Goal: Communication & Community: Ask a question

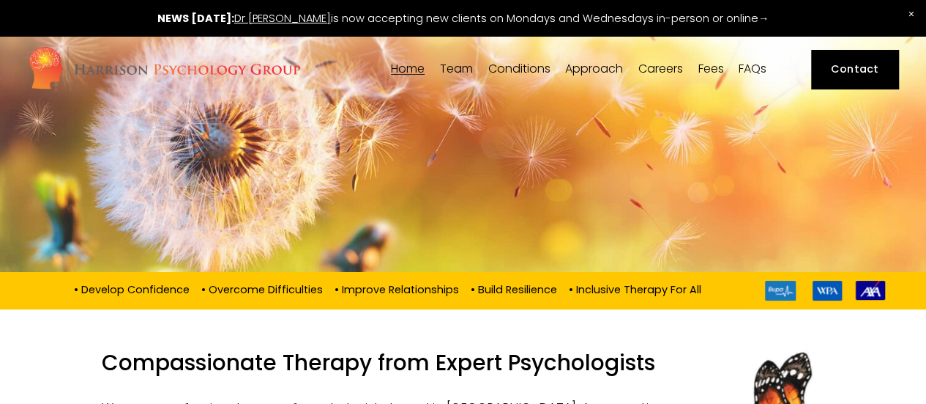
click at [893, 70] on link "Contact" at bounding box center [854, 69] width 87 height 39
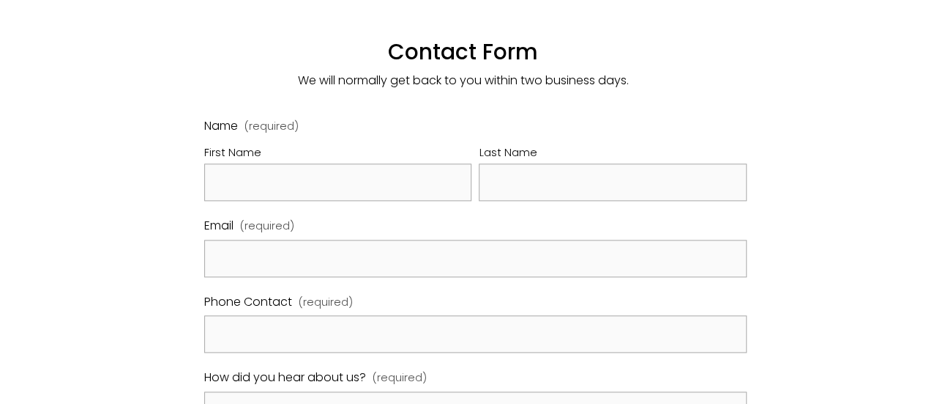
scroll to position [806, 0]
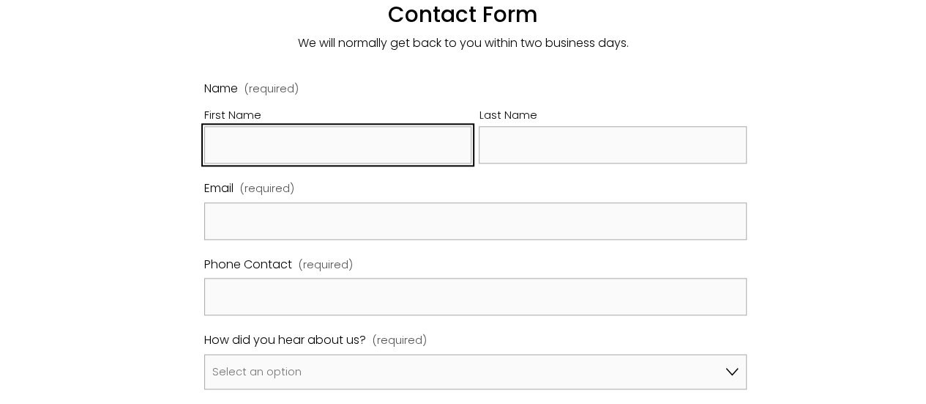
click at [379, 126] on input "First Name" at bounding box center [337, 144] width 267 height 37
type input "Zakiya"
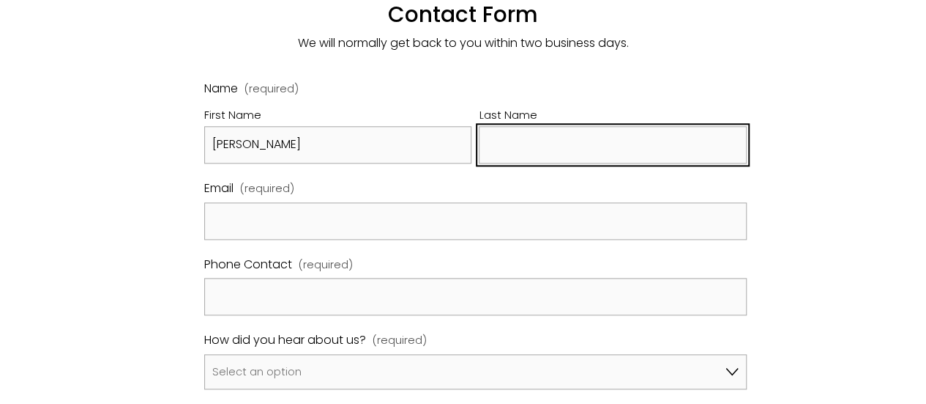
type input "Omar"
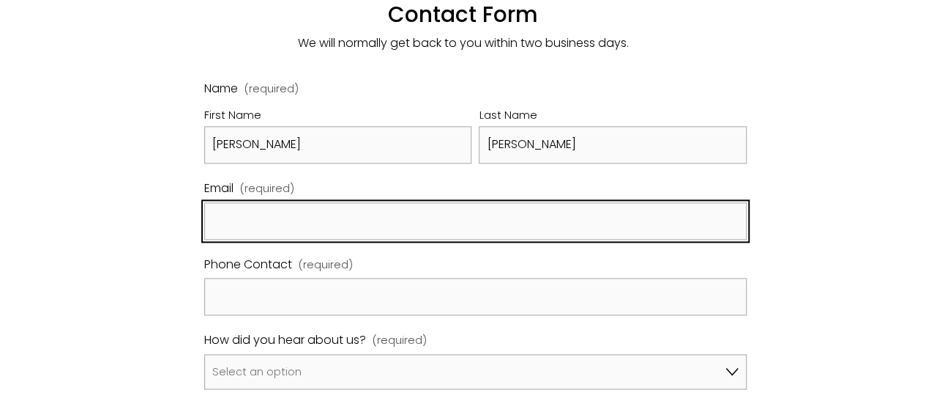
type input "zakiyaomar2002@yahoo.co.uk"
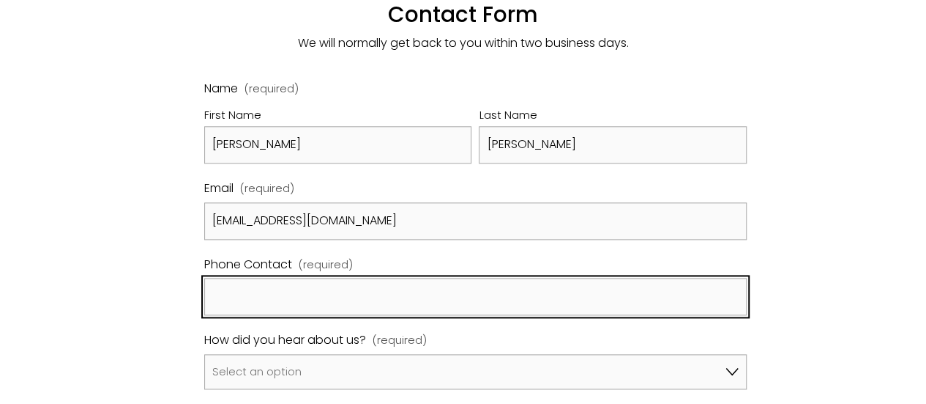
type input "07500667829"
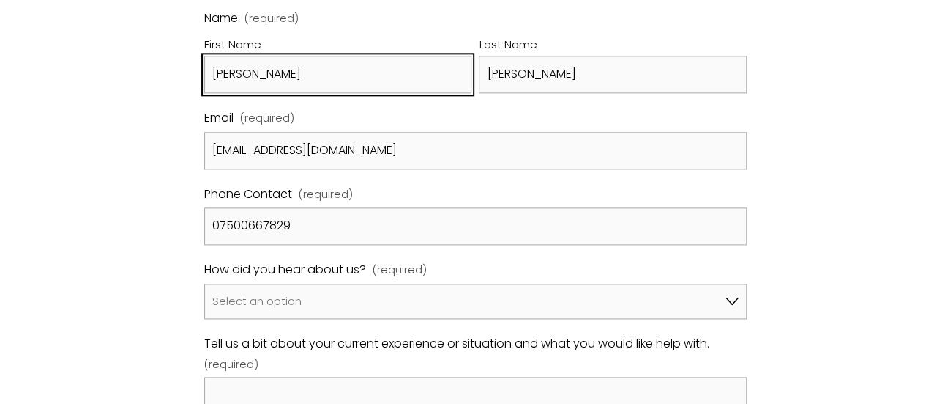
scroll to position [879, 0]
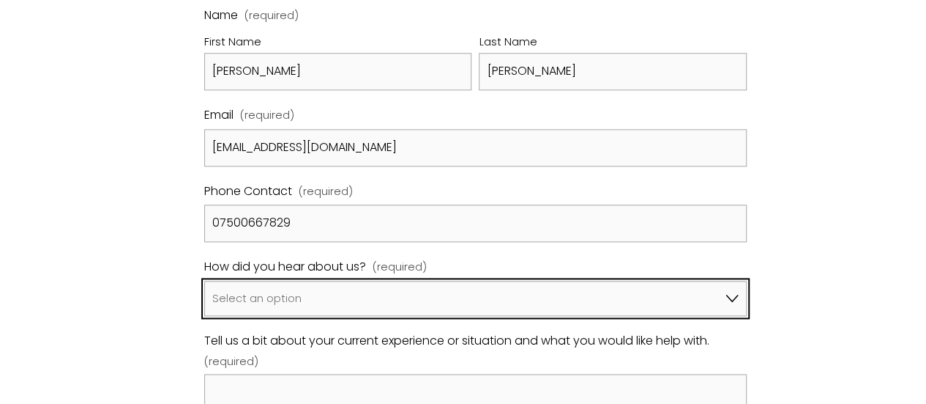
click at [357, 280] on select "Select an option Google A friend/family member told me about you I've been refe…" at bounding box center [475, 297] width 543 height 35
select select "Google"
click at [204, 280] on select "Select an option Google A friend/family member told me about you I've been refe…" at bounding box center [475, 297] width 543 height 35
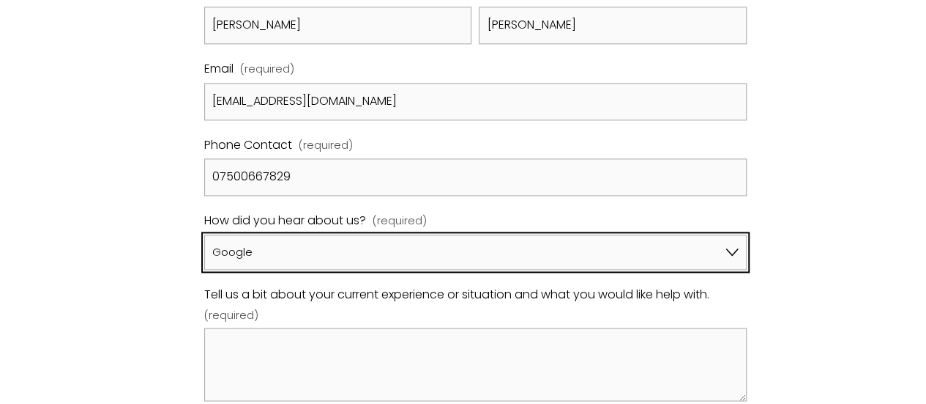
scroll to position [1098, 0]
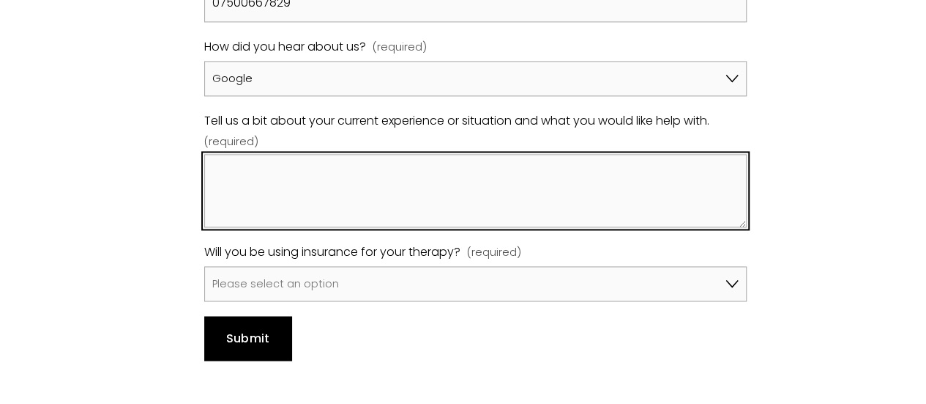
click at [294, 154] on textarea "Tell us a bit about your current experience or situation and what you would lik…" at bounding box center [475, 190] width 543 height 73
paste textarea "https://www.modernshift.co.uk/"
type textarea "https://www.modernshift.co.uk/"
drag, startPoint x: 420, startPoint y: 157, endPoint x: 208, endPoint y: 146, distance: 212.7
click at [208, 154] on textarea "https://www.modernshift.co.uk/" at bounding box center [475, 190] width 543 height 73
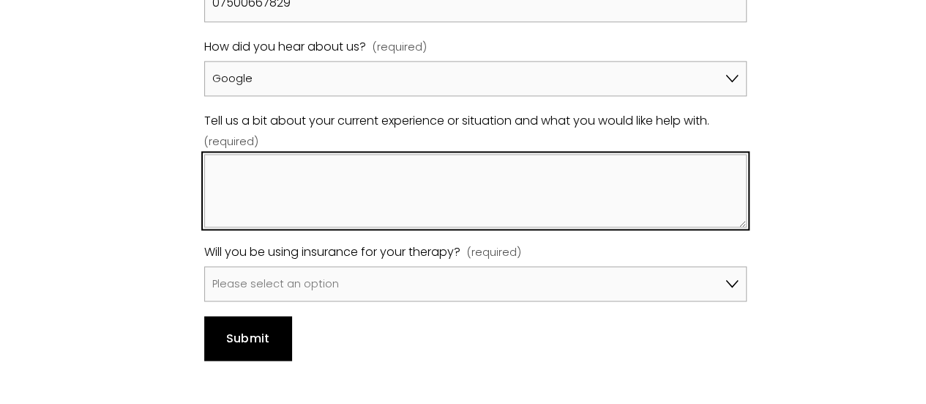
paste textarea "Dear Amy, I am contacting you on behalf of my daughter Amani. She is 27 years o…"
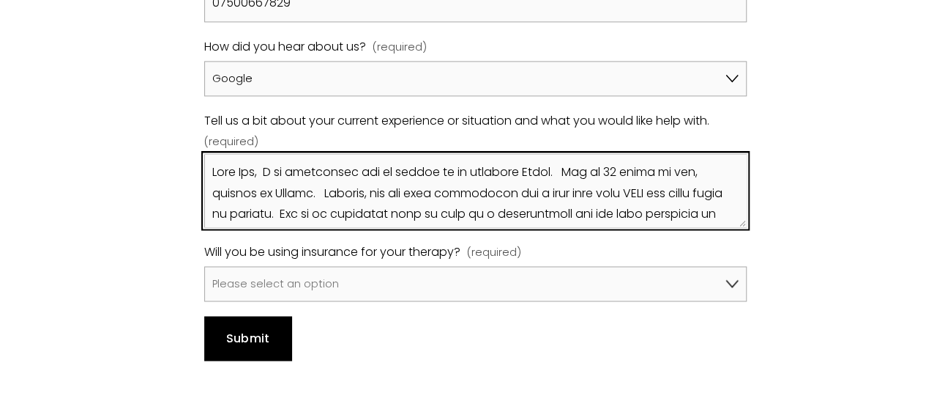
scroll to position [186, 0]
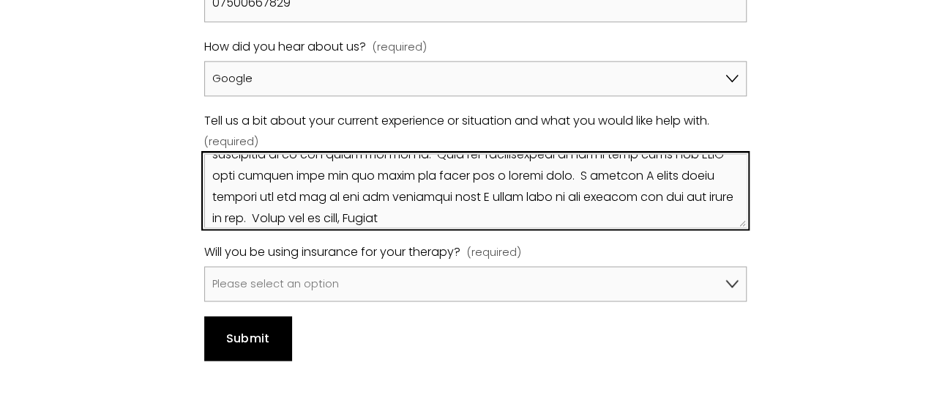
type textarea "Dear Amy, I am contacting you on behalf of my daughter Amani. She is 27 years o…"
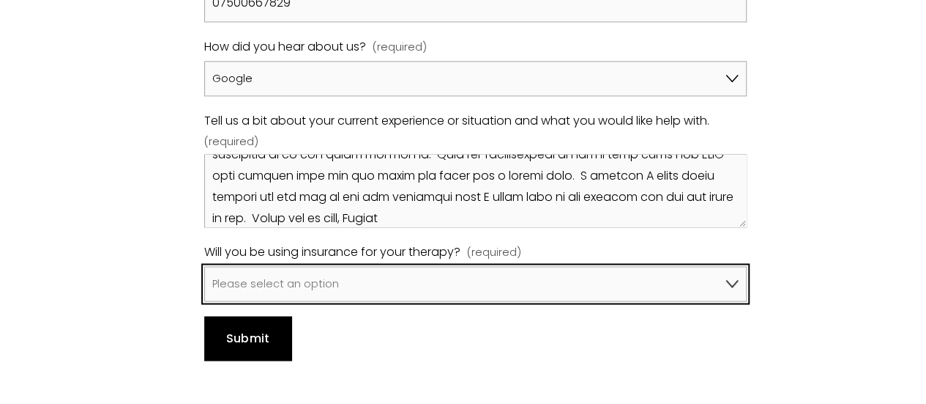
click at [379, 269] on select "Please select an option No, I won't be using insurance Yes, I will be using Avi…" at bounding box center [475, 283] width 543 height 35
select select "Yes, I will be using Bupa"
click at [204, 266] on select "Please select an option No, I won't be using insurance Yes, I will be using Avi…" at bounding box center [475, 283] width 543 height 35
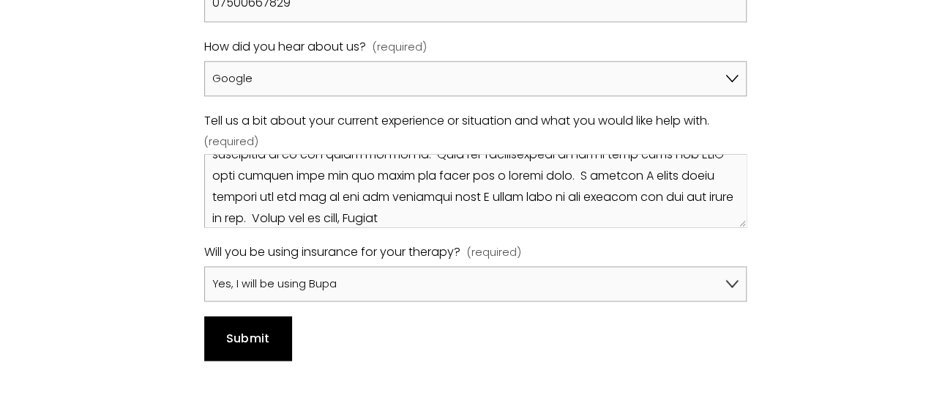
click at [432, 348] on div "Name (required) First Name Zakiya Last Name Omar Email (required) zakiyaomar200…" at bounding box center [476, 72] width 568 height 599
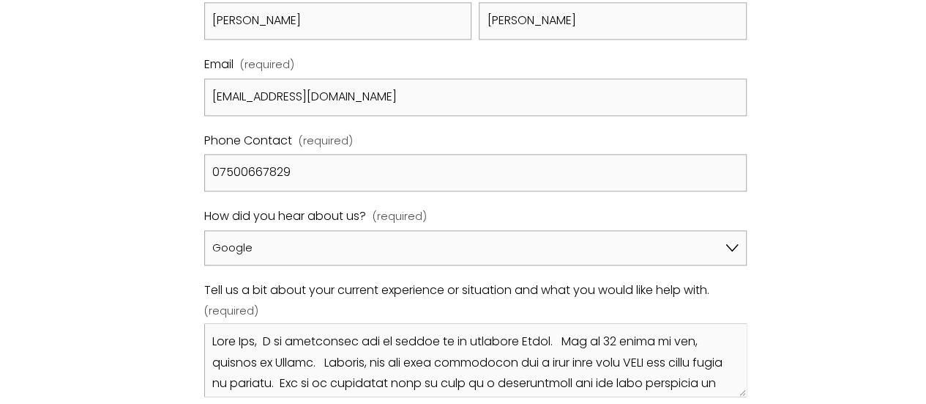
scroll to position [1025, 0]
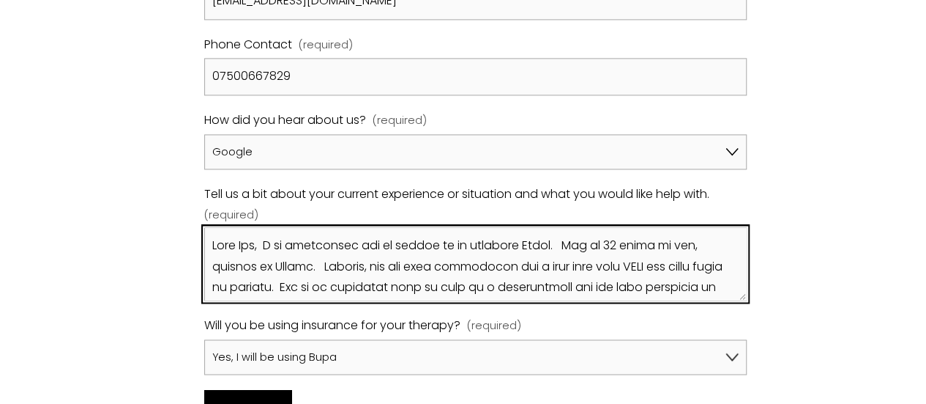
drag, startPoint x: 272, startPoint y: 226, endPoint x: 243, endPoint y: 223, distance: 28.7
click at [243, 227] on textarea "Tell us a bit about your current experience or situation and what you would lik…" at bounding box center [475, 263] width 543 height 73
paste textarea "[PERSON_NAME]"
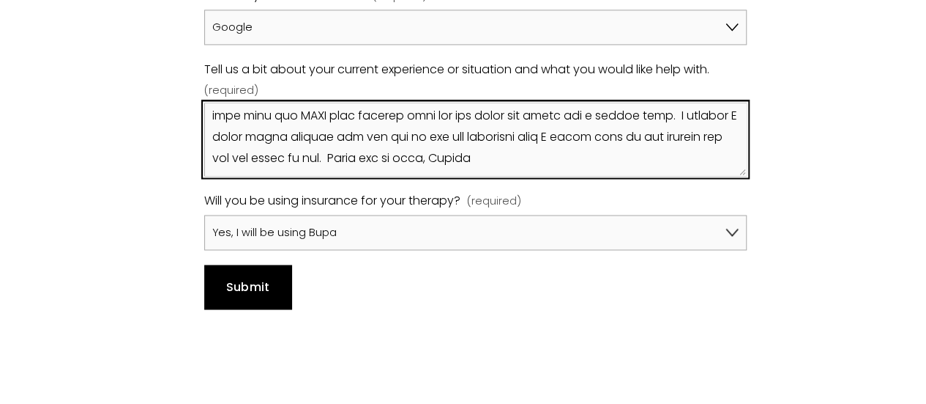
scroll to position [1172, 0]
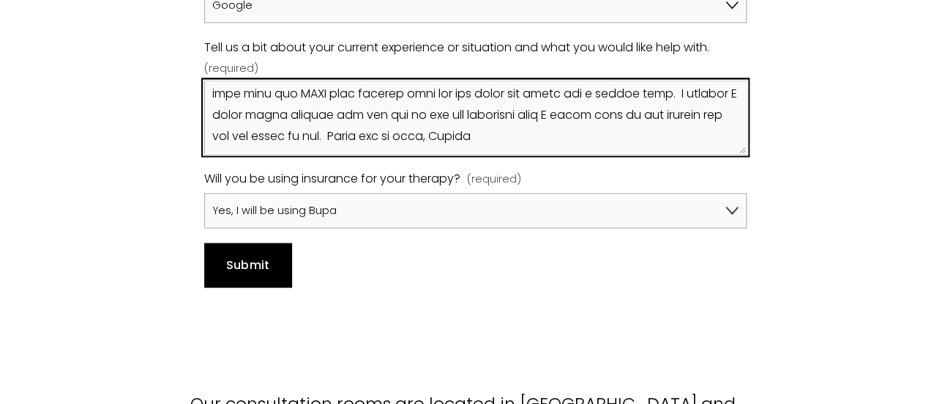
type textarea "Dear Dr Sophia Kosmider I am contacting you on behalf of my daughter Amani. She…"
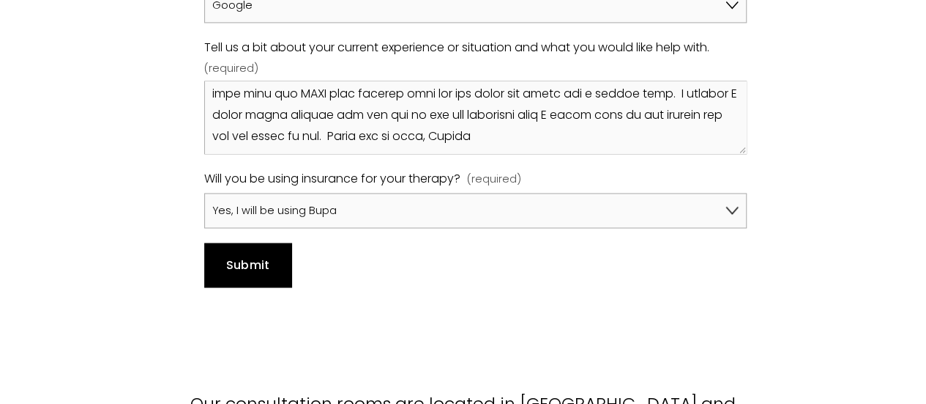
click at [505, 246] on div "Submit Submit" at bounding box center [475, 264] width 543 height 44
click at [221, 242] on button "Submit Submit" at bounding box center [247, 264] width 87 height 44
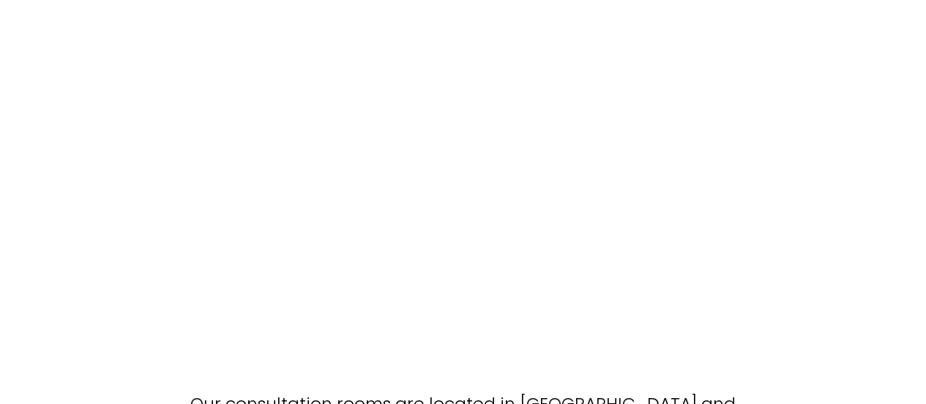
scroll to position [965, 0]
